Goal: Find specific page/section: Find specific page/section

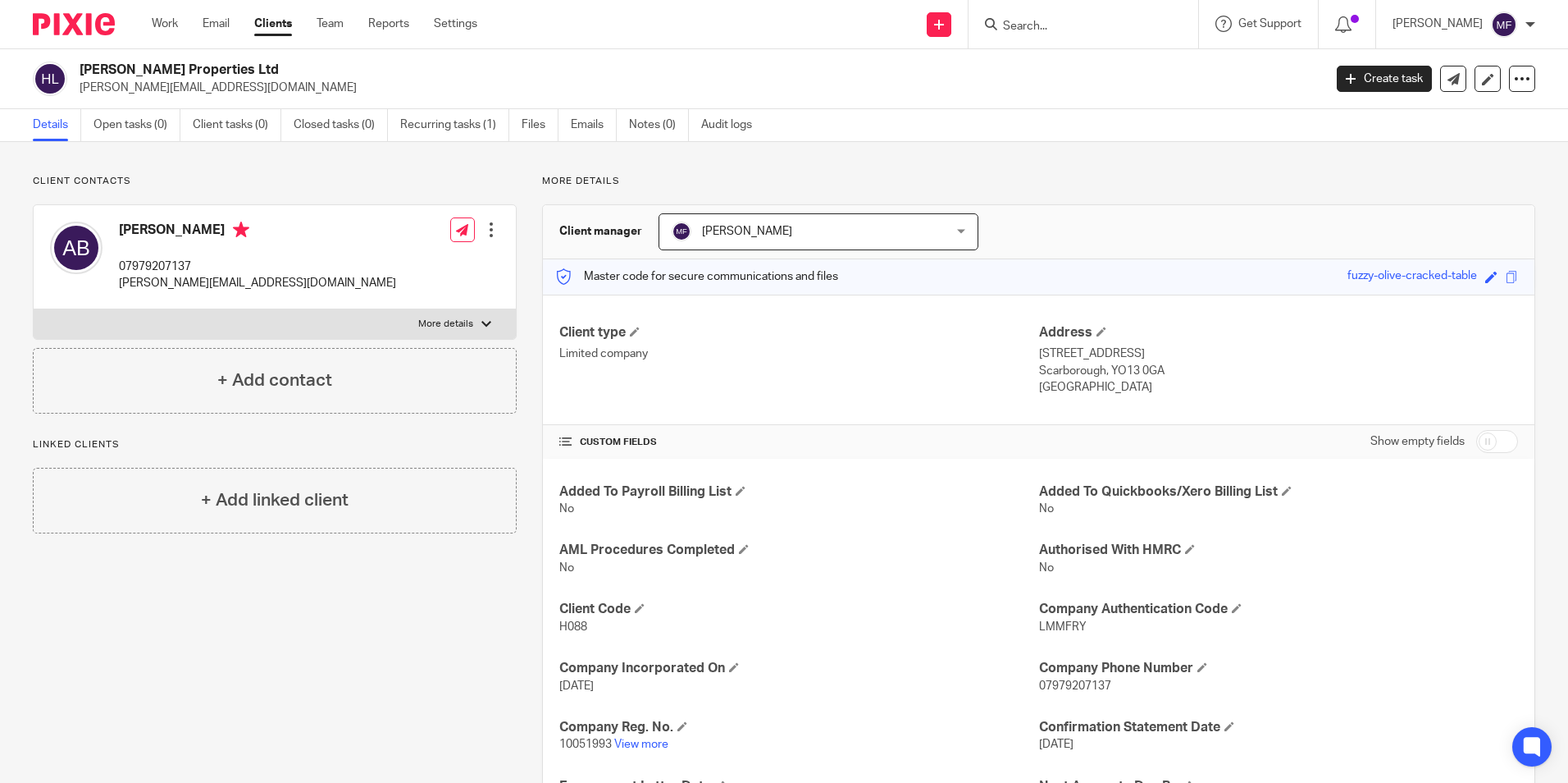
scroll to position [41, 0]
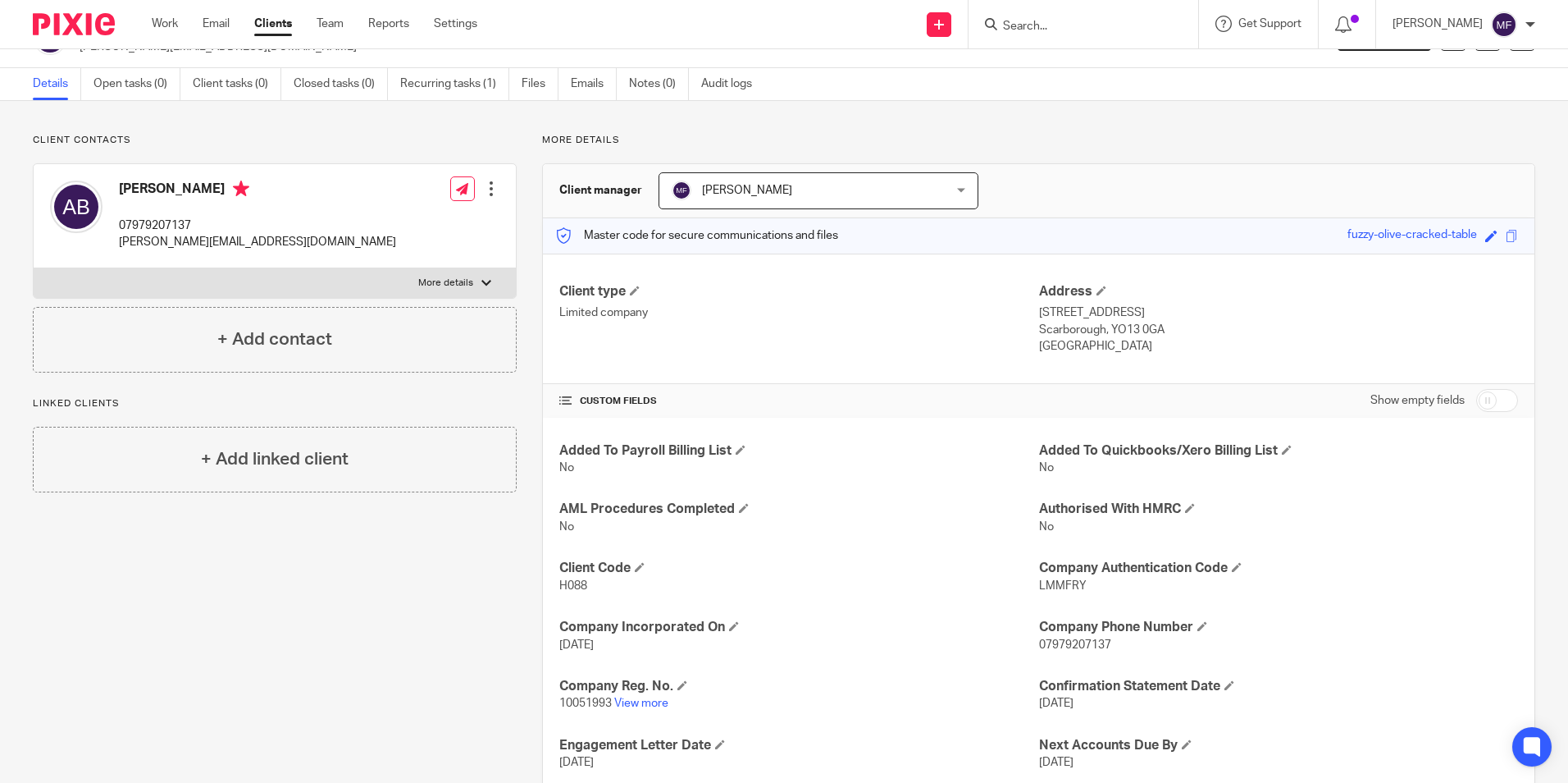
click at [1103, 30] on input "Search" at bounding box center [1075, 26] width 148 height 14
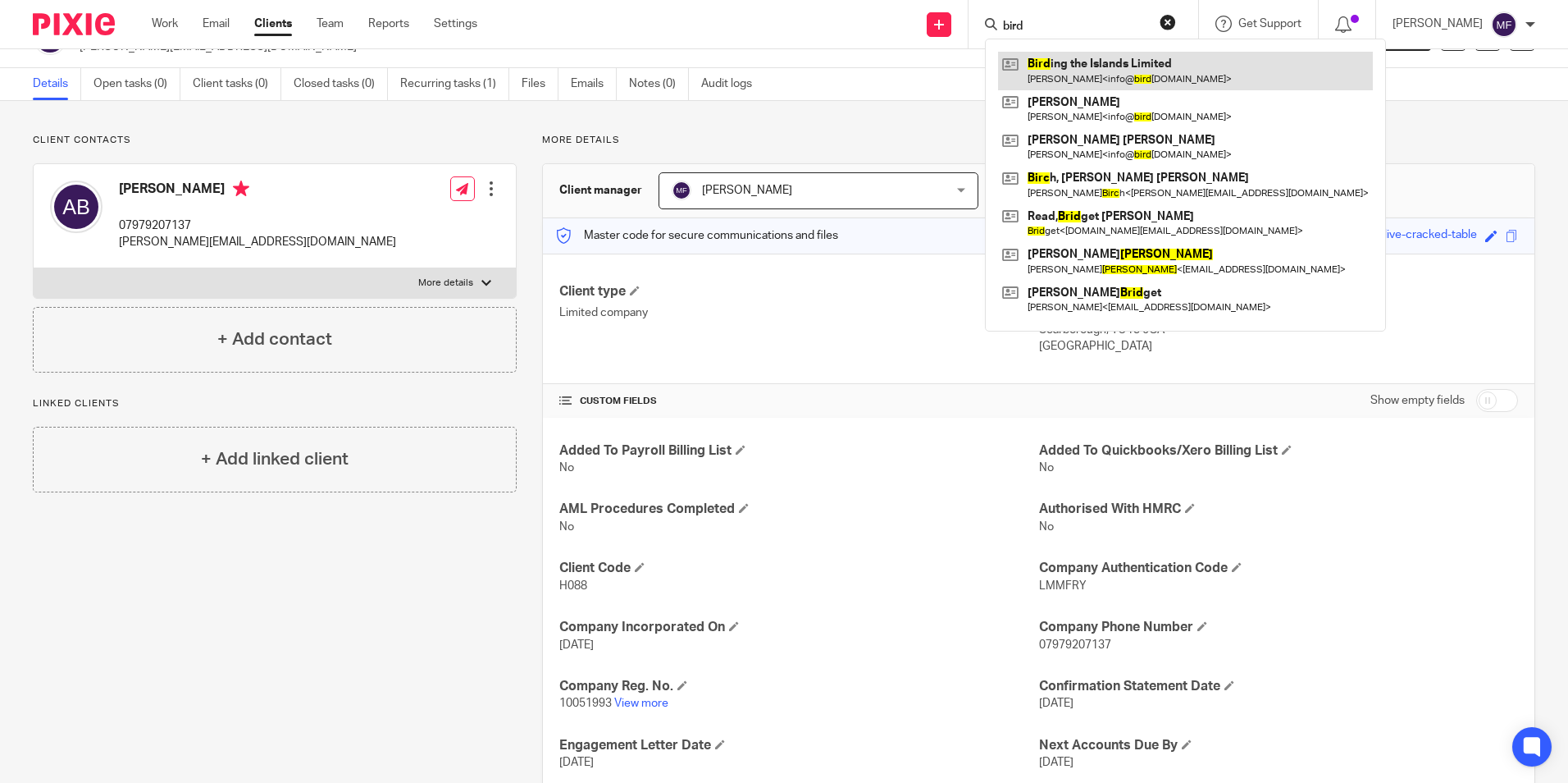
type input "bird"
click at [1124, 78] on link at bounding box center [1185, 70] width 375 height 38
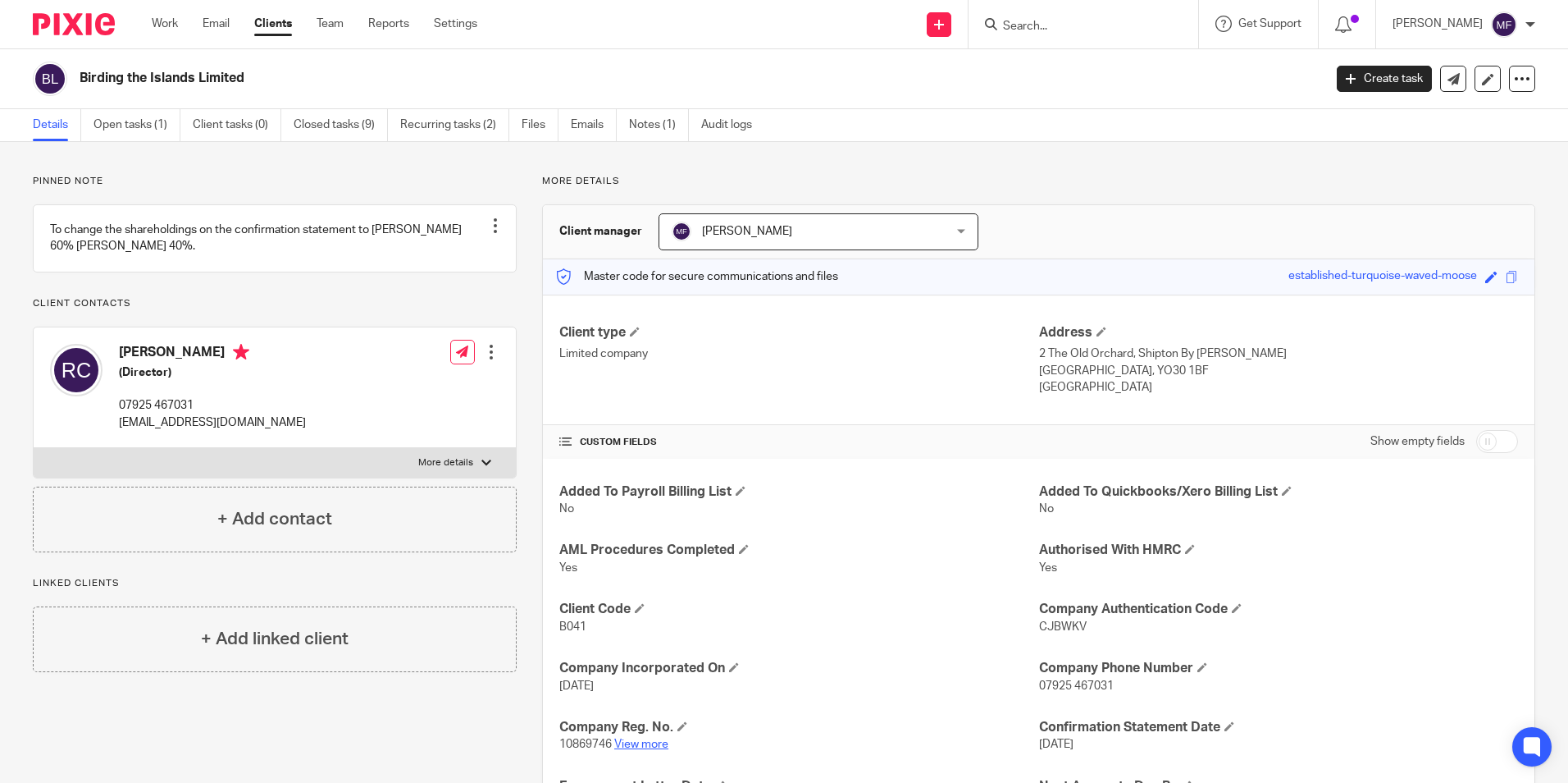
click at [634, 743] on link "View more" at bounding box center [642, 744] width 54 height 12
click at [1055, 24] on input "Search" at bounding box center [1075, 26] width 148 height 14
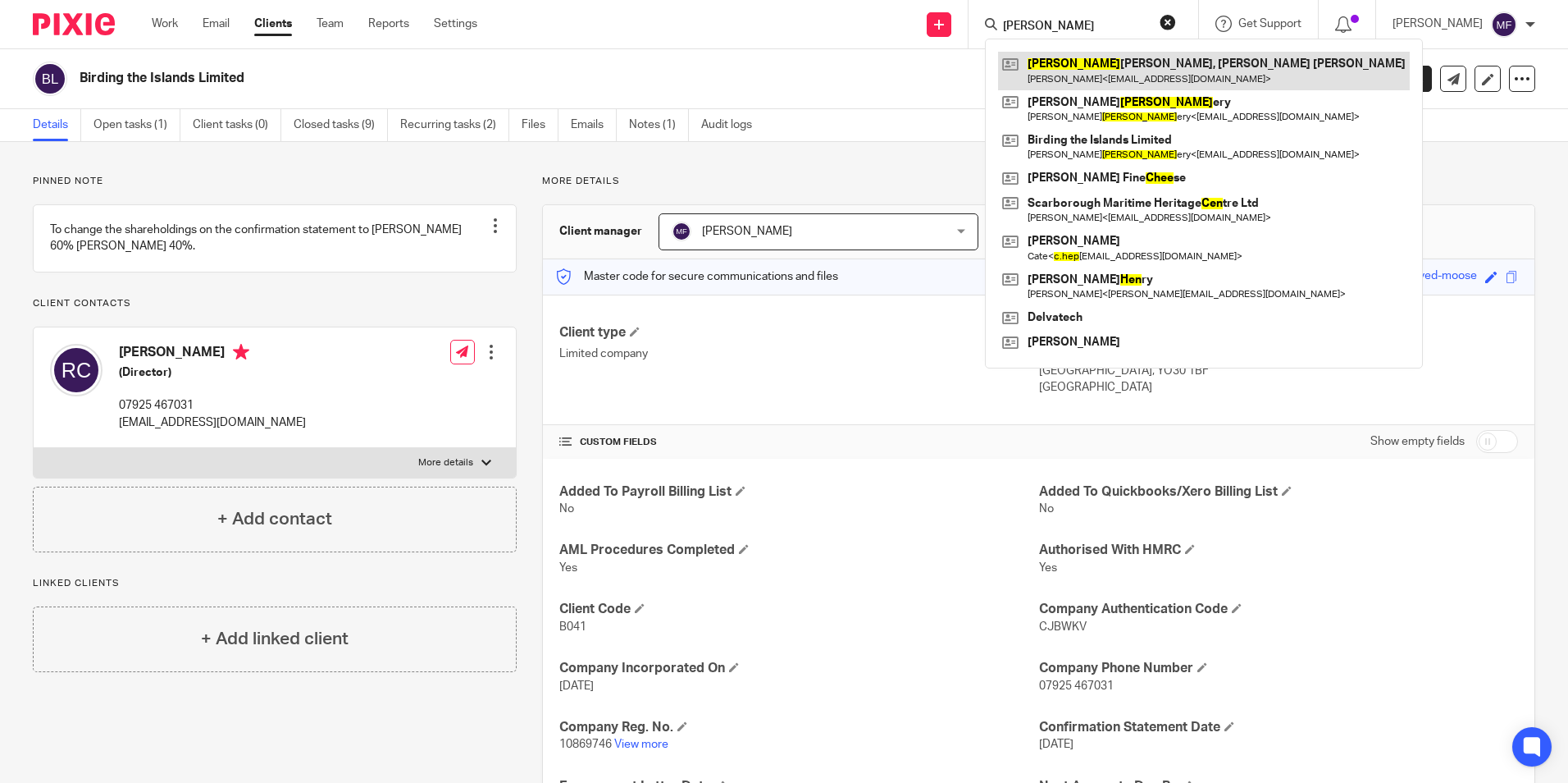
type input "chen"
click at [1099, 73] on link at bounding box center [1204, 70] width 412 height 38
